Goal: Find specific page/section: Find specific page/section

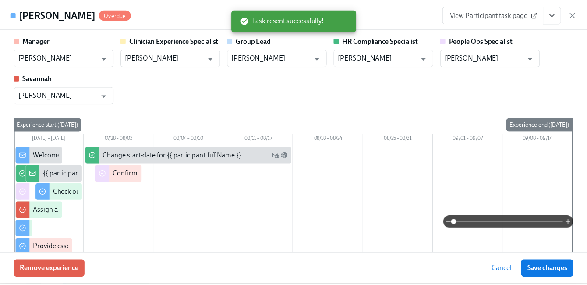
scroll to position [1001, 0]
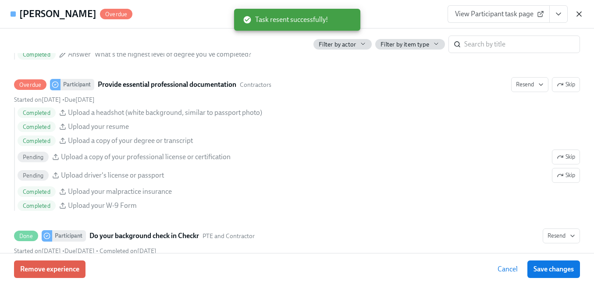
click at [580, 12] on icon "button" at bounding box center [579, 14] width 4 height 4
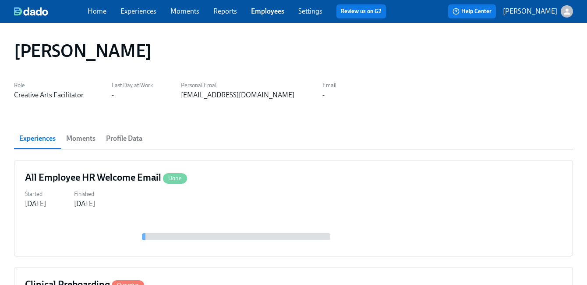
click at [260, 10] on link "Employees" at bounding box center [267, 11] width 33 height 8
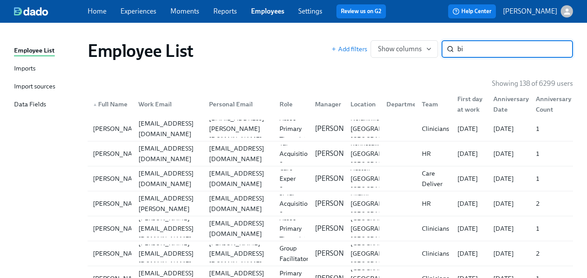
type input "b"
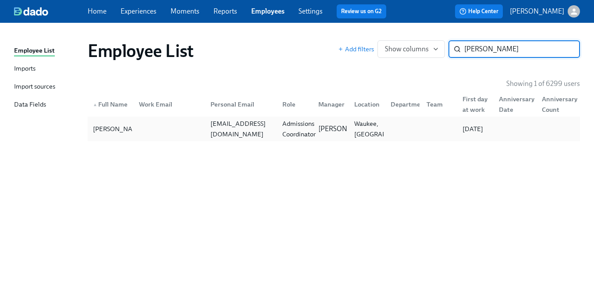
type input "victoria martin"
click at [287, 131] on div "Admissions Coordinator" at bounding box center [299, 128] width 40 height 21
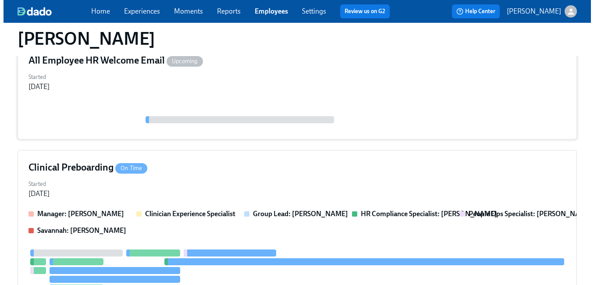
scroll to position [161, 0]
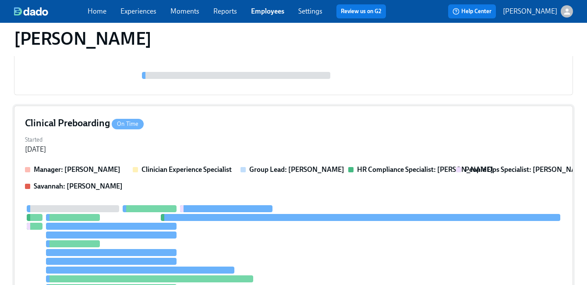
click at [289, 130] on div "Clinical Preboarding On Time Started Aug 18, 2025 Manager: Melissa Aponte Clini…" at bounding box center [293, 232] width 559 height 253
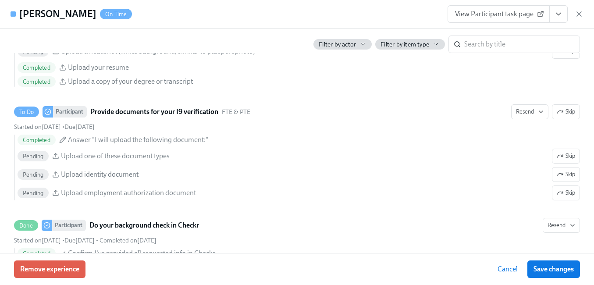
scroll to position [1004, 0]
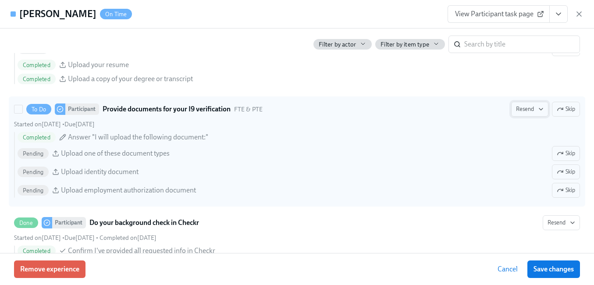
click at [524, 109] on span "Resend" at bounding box center [530, 109] width 28 height 9
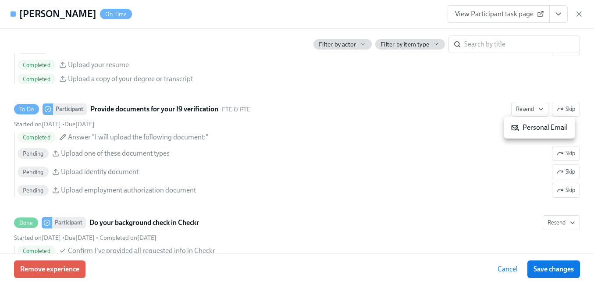
click at [524, 128] on div "Personal Email" at bounding box center [539, 128] width 57 height 10
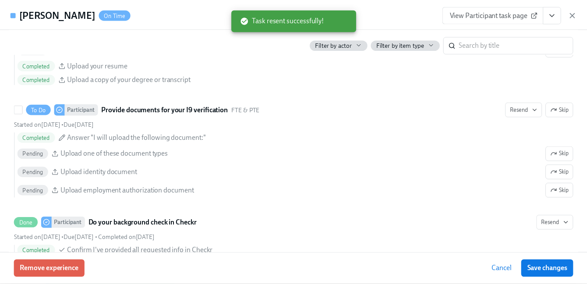
scroll to position [960, 0]
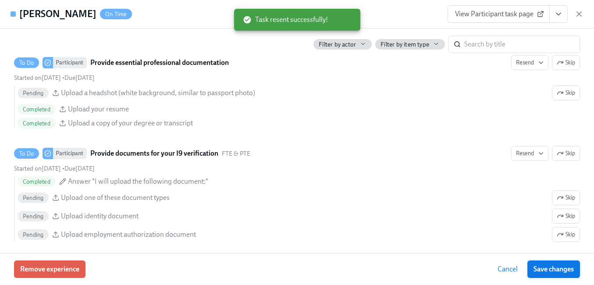
click at [546, 263] on button "Save changes" at bounding box center [553, 269] width 53 height 18
click at [579, 11] on icon "button" at bounding box center [579, 14] width 9 height 9
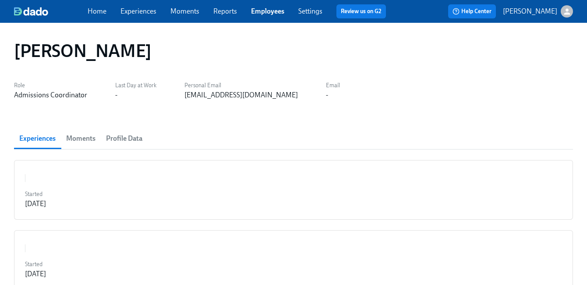
click at [255, 14] on link "Employees" at bounding box center [267, 11] width 33 height 8
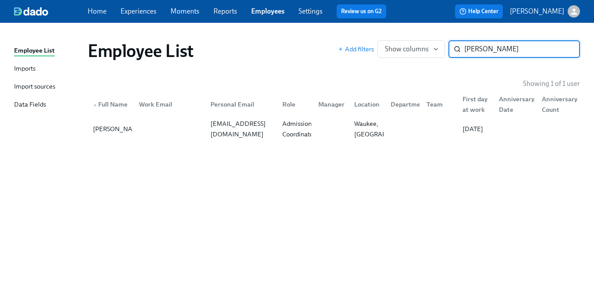
type input "[PERSON_NAME]"
click at [316, 128] on div "[PERSON_NAME]" at bounding box center [345, 129] width 61 height 10
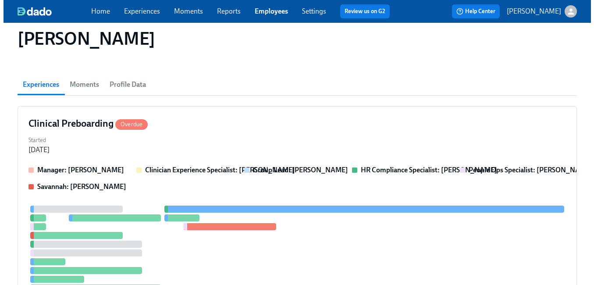
scroll to position [65, 0]
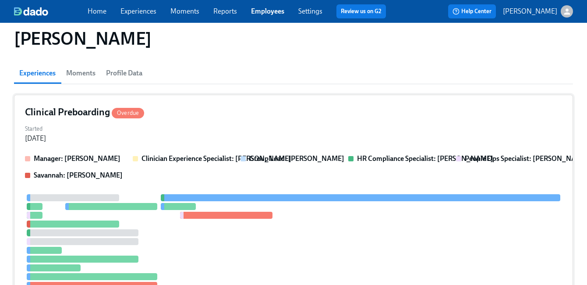
click at [327, 123] on div "Started [DATE]" at bounding box center [294, 132] width 538 height 21
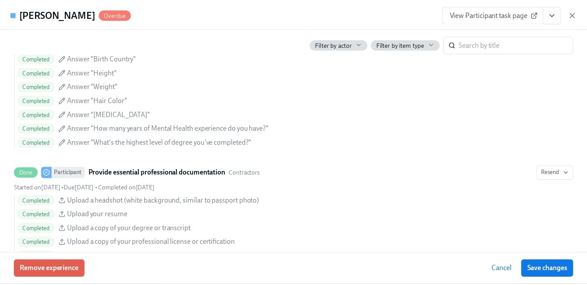
scroll to position [976, 0]
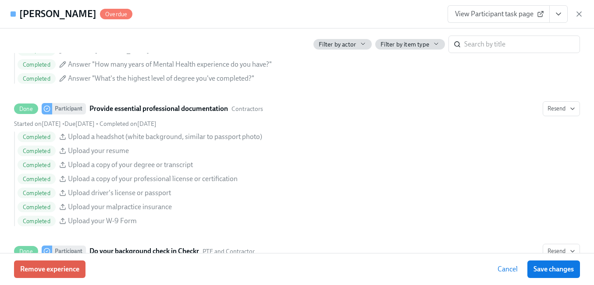
click at [584, 14] on div "[PERSON_NAME] Overdue View Participant task page" at bounding box center [297, 14] width 594 height 28
click at [578, 14] on icon "button" at bounding box center [579, 14] width 4 height 4
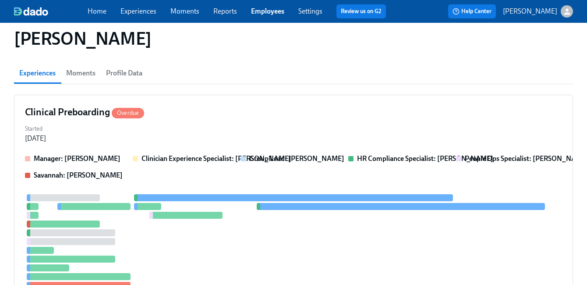
click at [269, 11] on link "Employees" at bounding box center [267, 11] width 33 height 8
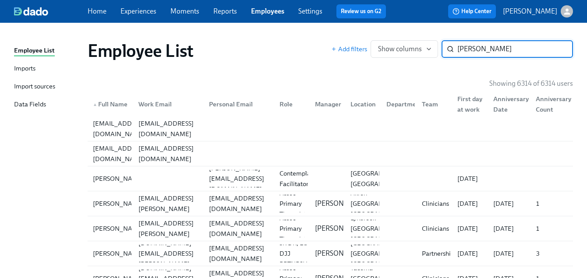
type input "[PERSON_NAME]"
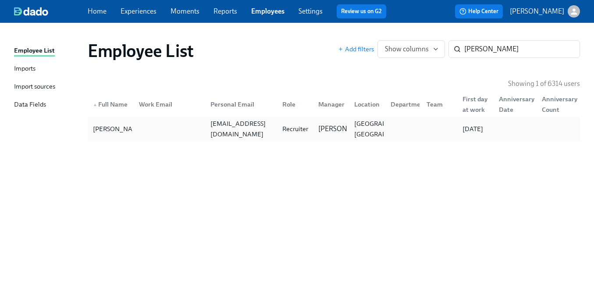
click at [385, 125] on div at bounding box center [402, 129] width 36 height 18
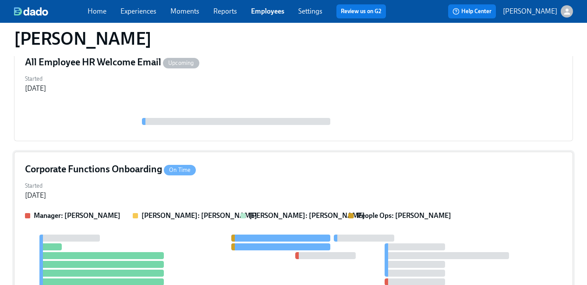
scroll to position [125, 0]
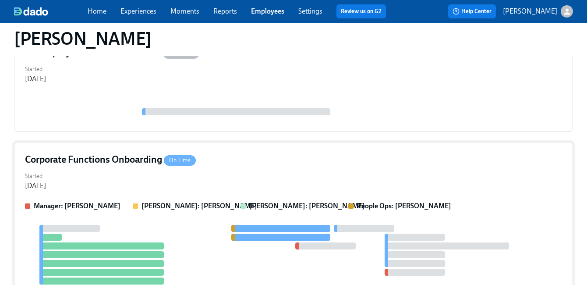
click at [354, 168] on div "Corporate Functions Onboarding On Time Started [DATE] Manager: [PERSON_NAME] [P…" at bounding box center [293, 234] width 559 height 184
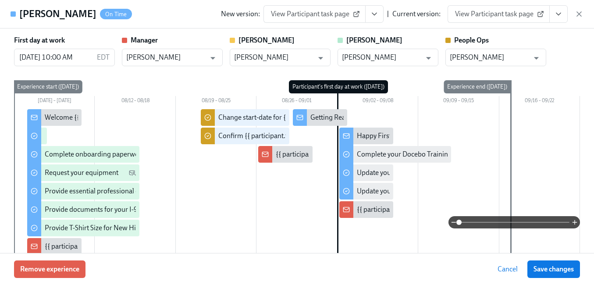
click at [557, 14] on icon "View task page" at bounding box center [558, 14] width 4 height 2
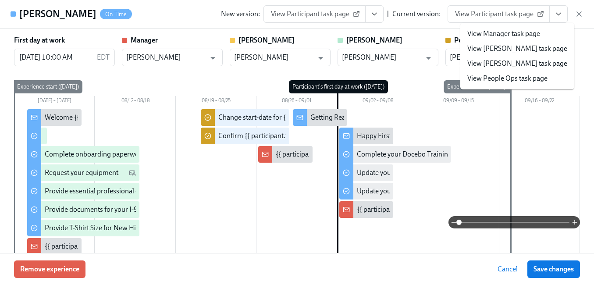
click at [524, 75] on link "View People Ops task page" at bounding box center [507, 79] width 80 height 10
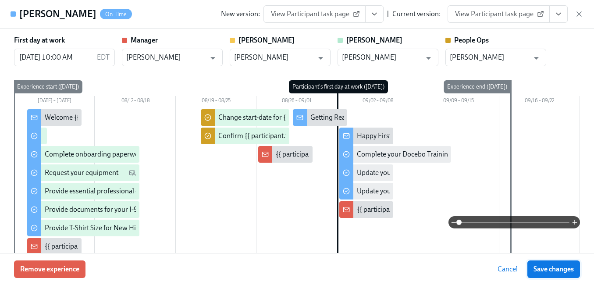
click at [545, 268] on span "Save changes" at bounding box center [554, 269] width 40 height 9
click at [579, 14] on icon "button" at bounding box center [579, 14] width 4 height 4
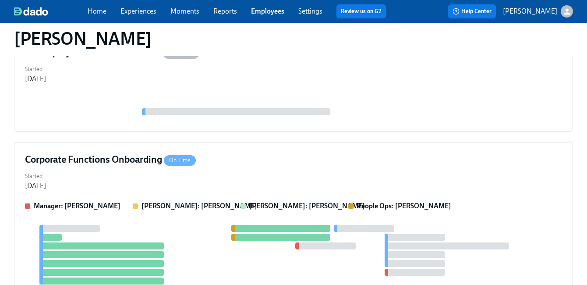
click at [276, 14] on link "Employees" at bounding box center [267, 11] width 33 height 8
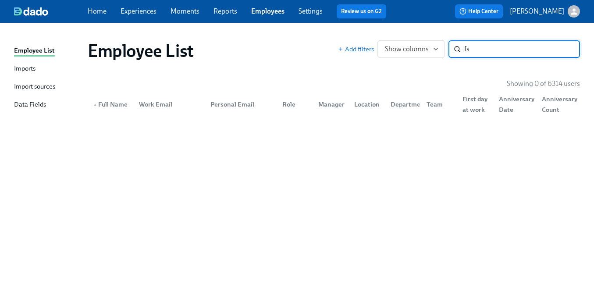
type input "f"
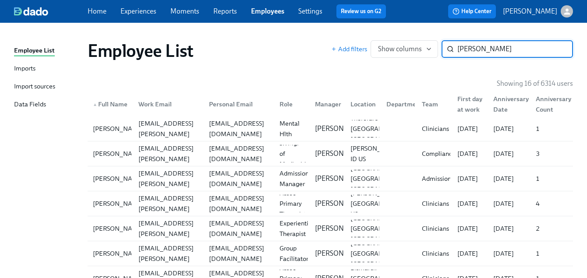
type input "[PERSON_NAME]"
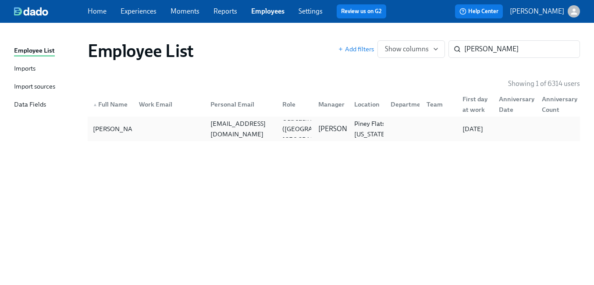
click at [239, 129] on div "[EMAIL_ADDRESS][DOMAIN_NAME]" at bounding box center [241, 128] width 68 height 21
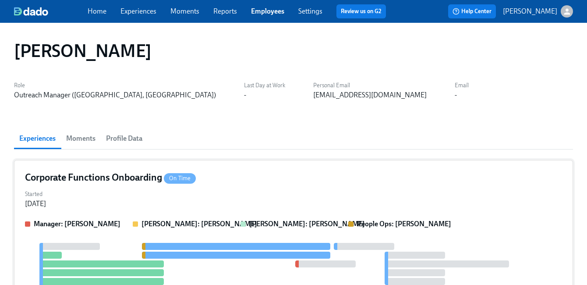
click at [268, 191] on div "Started [DATE]" at bounding box center [294, 198] width 538 height 21
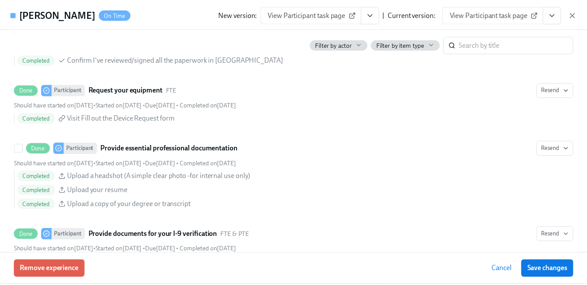
scroll to position [432, 0]
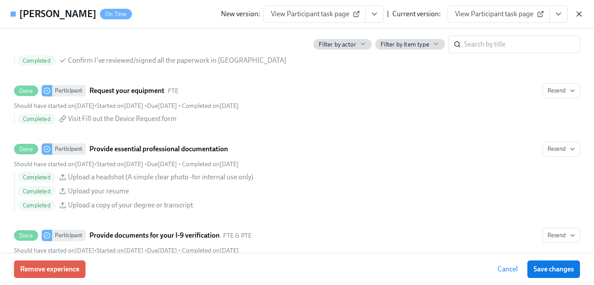
click at [583, 15] on icon "button" at bounding box center [579, 14] width 9 height 9
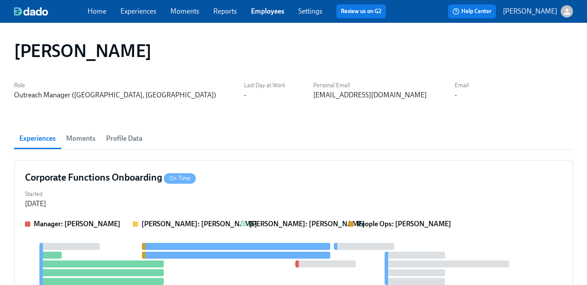
click at [278, 12] on link "Employees" at bounding box center [267, 11] width 33 height 8
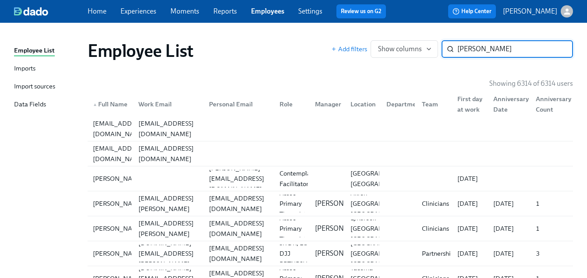
type input "[PERSON_NAME]"
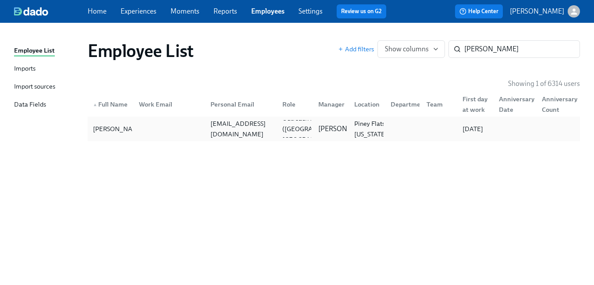
click at [406, 133] on div at bounding box center [402, 129] width 36 height 18
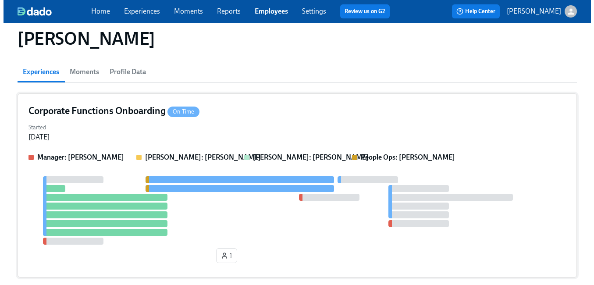
scroll to position [77, 0]
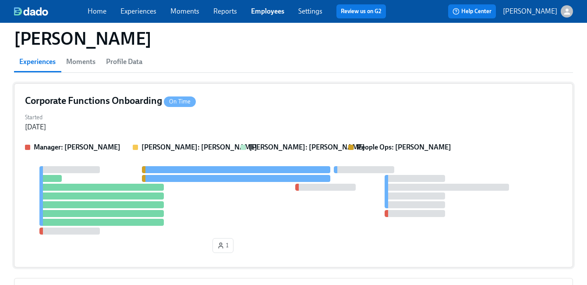
click at [338, 118] on div "Started [DATE]" at bounding box center [294, 121] width 538 height 21
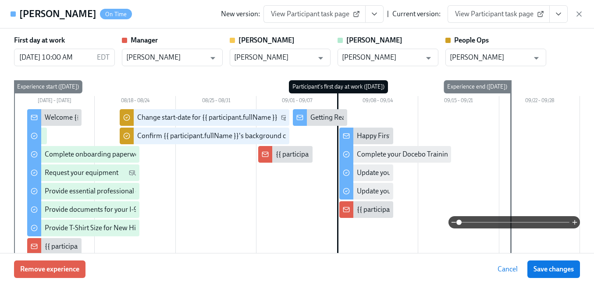
click at [555, 18] on icon "View task page" at bounding box center [558, 14] width 9 height 9
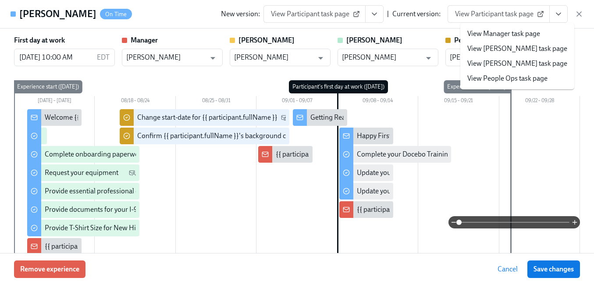
click at [532, 77] on link "View People Ops task page" at bounding box center [507, 79] width 80 height 10
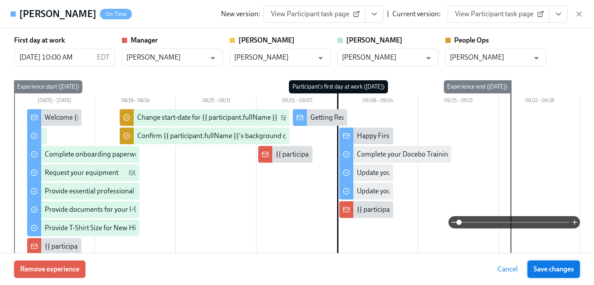
click at [543, 265] on span "Save changes" at bounding box center [554, 269] width 40 height 9
